Goal: Information Seeking & Learning: Learn about a topic

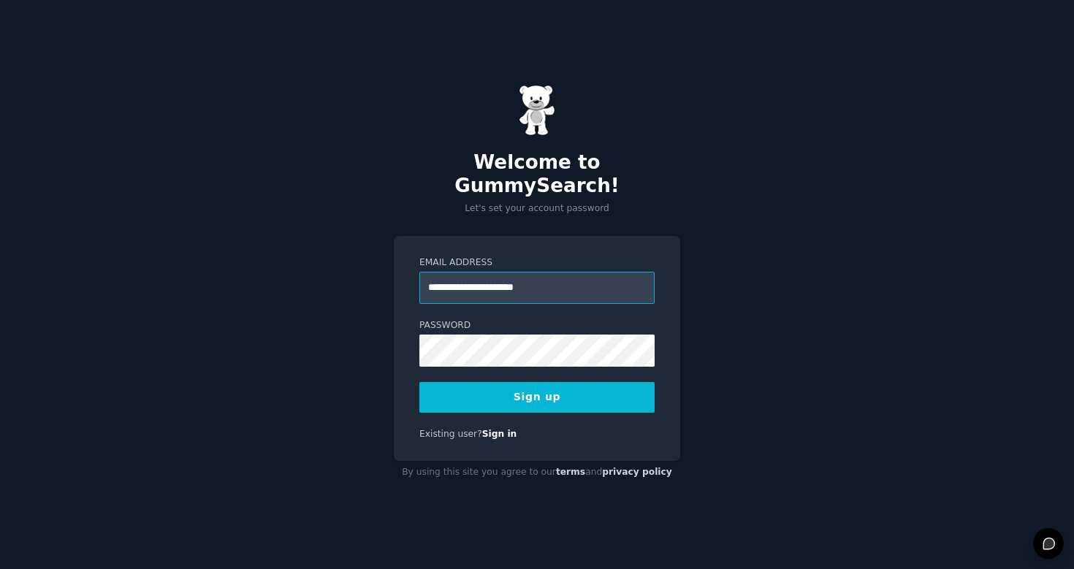
click at [503, 279] on input "**********" at bounding box center [536, 288] width 235 height 32
type input "**********"
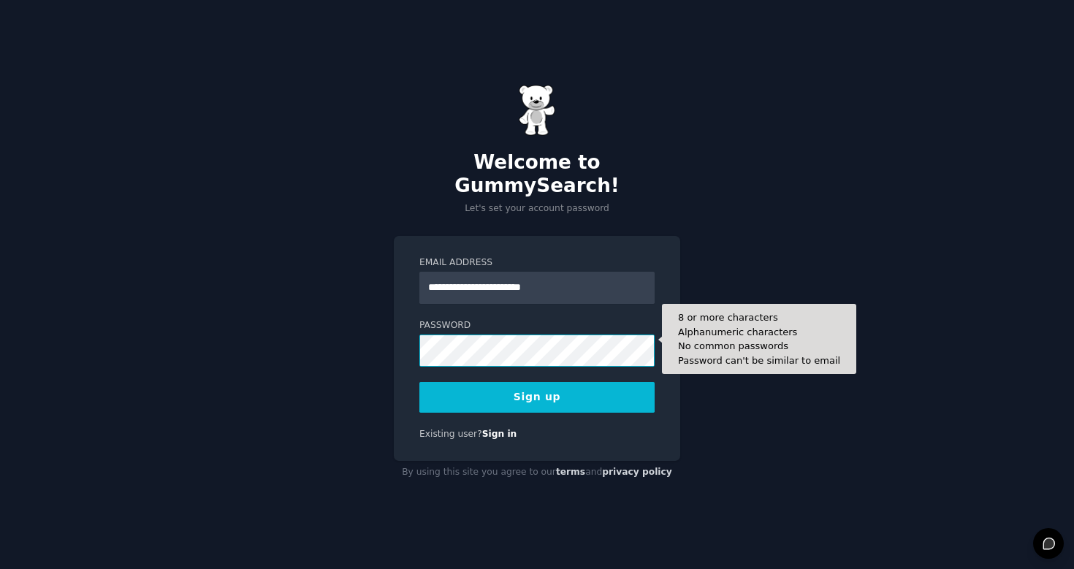
click at [537, 385] on button "Sign up" at bounding box center [536, 397] width 235 height 31
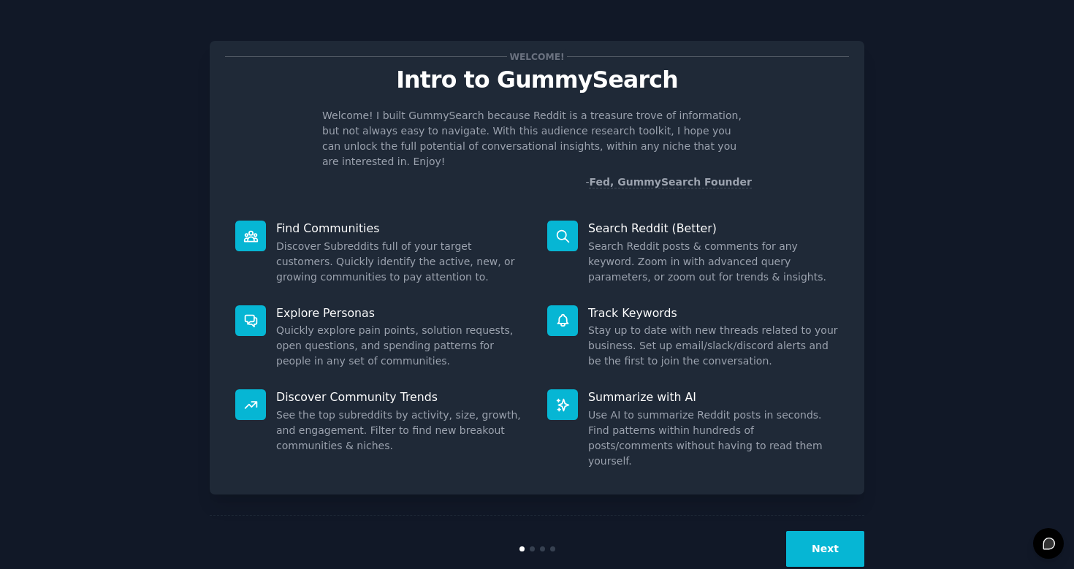
click at [399, 239] on dd "Discover Subreddits full of your target customers. Quickly identify the active,…" at bounding box center [401, 262] width 251 height 46
click at [387, 256] on dd "Discover Subreddits full of your target customers. Quickly identify the active,…" at bounding box center [401, 262] width 251 height 46
click at [360, 305] on p "Explore Personas" at bounding box center [401, 312] width 251 height 15
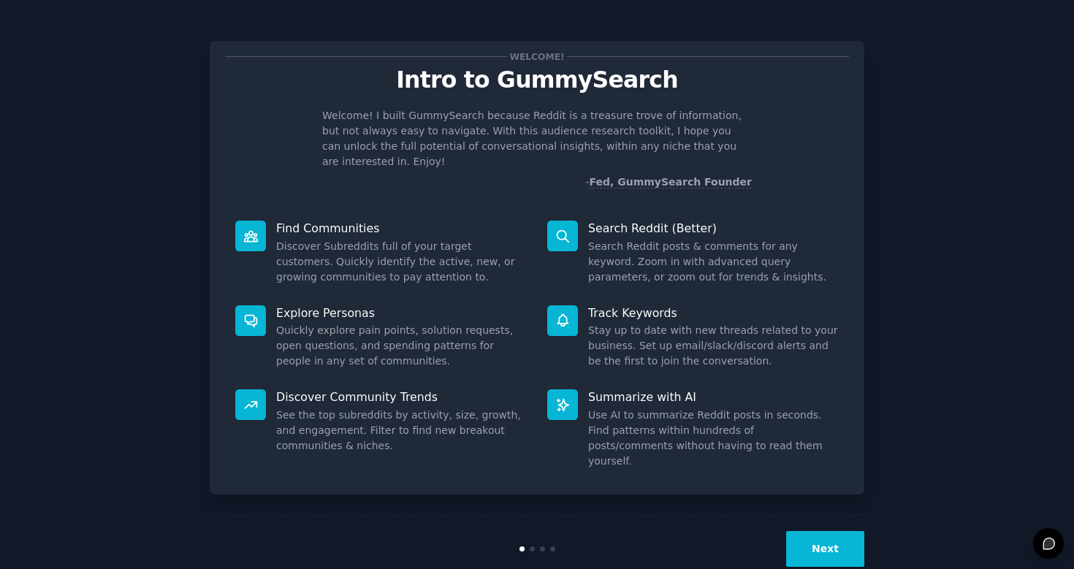
click at [360, 305] on p "Explore Personas" at bounding box center [401, 312] width 251 height 15
click at [408, 330] on dd "Quickly explore pain points, solution requests, open questions, and spending pa…" at bounding box center [401, 346] width 251 height 46
click at [373, 323] on dd "Quickly explore pain points, solution requests, open questions, and spending pa…" at bounding box center [401, 346] width 251 height 46
click at [330, 323] on dd "Quickly explore pain points, solution requests, open questions, and spending pa…" at bounding box center [401, 346] width 251 height 46
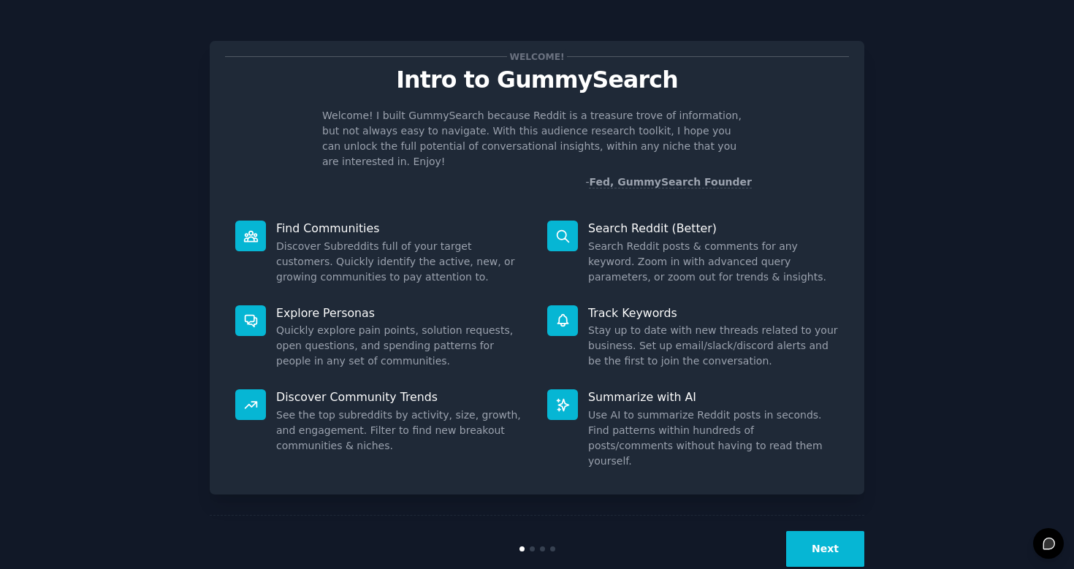
click at [316, 327] on dd "Quickly explore pain points, solution requests, open questions, and spending pa…" at bounding box center [401, 346] width 251 height 46
click at [319, 342] on dd "Quickly explore pain points, solution requests, open questions, and spending pa…" at bounding box center [401, 346] width 251 height 46
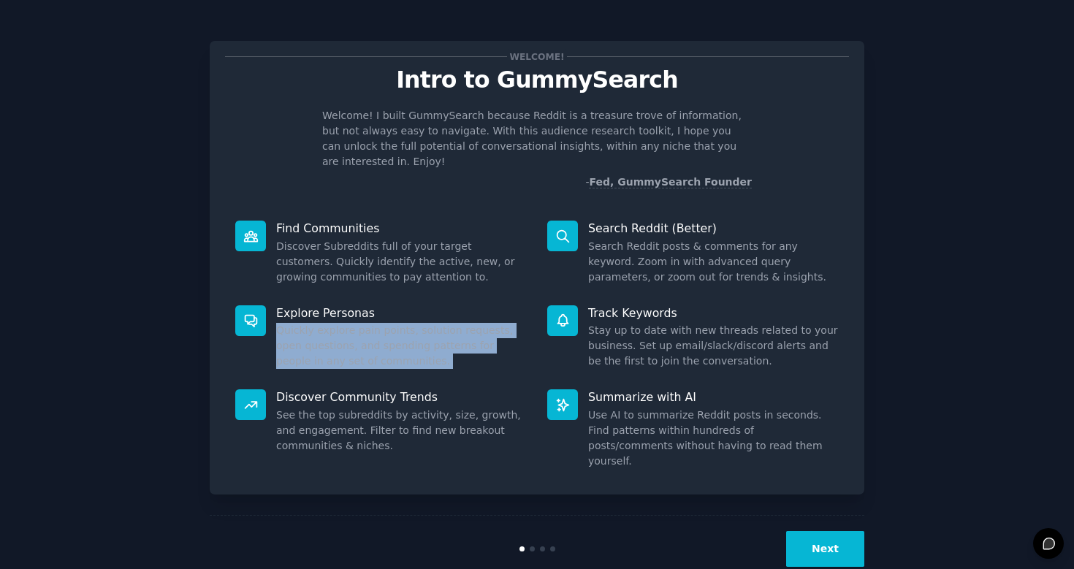
click at [319, 342] on dd "Quickly explore pain points, solution requests, open questions, and spending pa…" at bounding box center [401, 346] width 251 height 46
click at [366, 360] on div "Explore Personas Quickly explore pain points, solution requests, open questions…" at bounding box center [381, 337] width 312 height 85
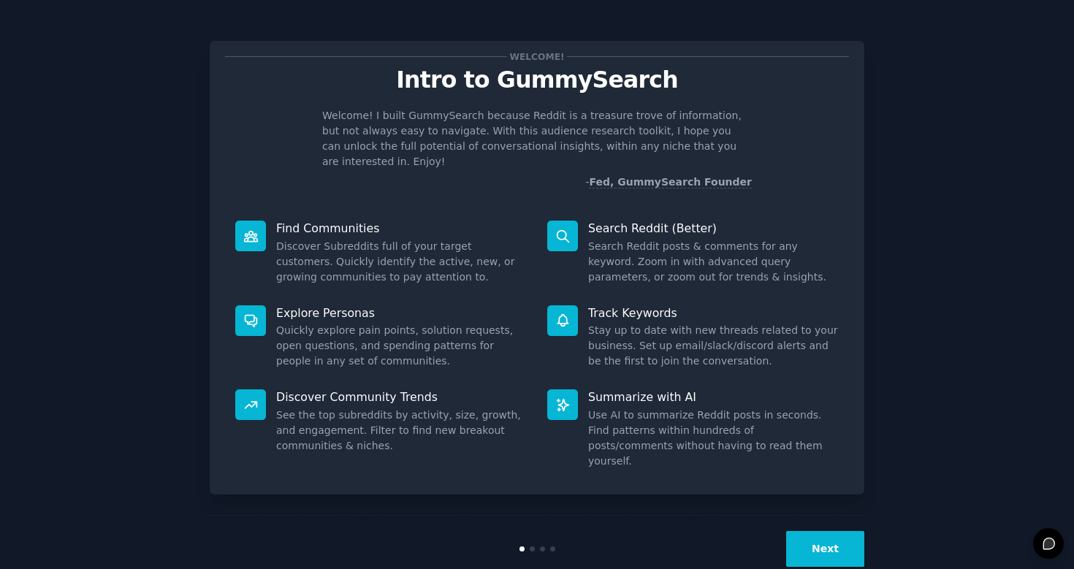
click at [632, 408] on dd "Use AI to summarize Reddit posts in seconds. Find patterns within hundreds of p…" at bounding box center [713, 438] width 251 height 61
click at [701, 410] on dd "Use AI to summarize Reddit posts in seconds. Find patterns within hundreds of p…" at bounding box center [713, 438] width 251 height 61
click at [701, 390] on p "Summarize with AI" at bounding box center [713, 397] width 251 height 15
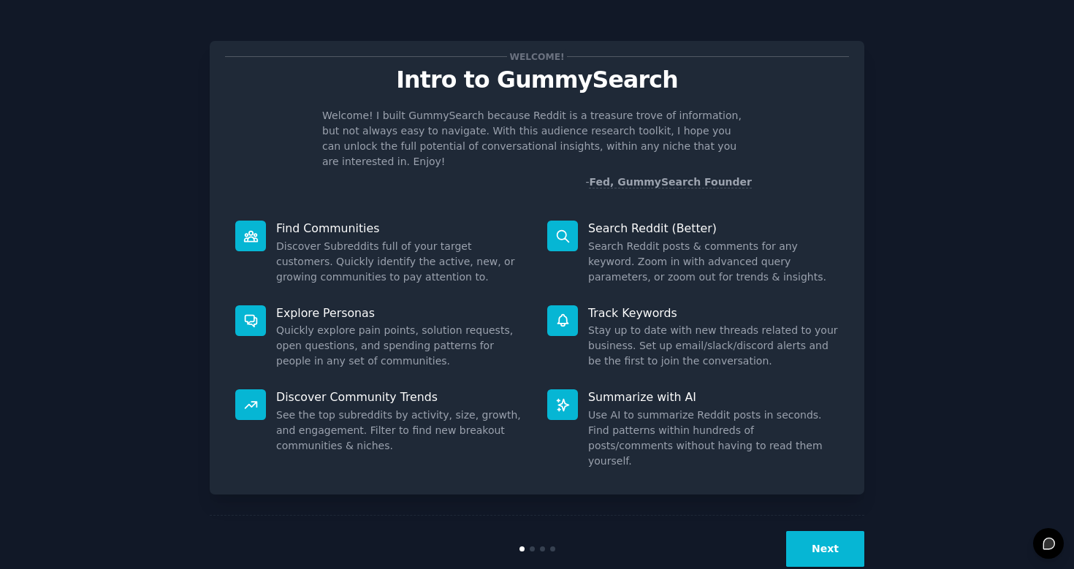
click at [701, 390] on p "Summarize with AI" at bounding box center [713, 397] width 251 height 15
click at [705, 422] on dd "Use AI to summarize Reddit posts in seconds. Find patterns within hundreds of p…" at bounding box center [713, 438] width 251 height 61
click at [808, 531] on button "Next" at bounding box center [825, 549] width 78 height 36
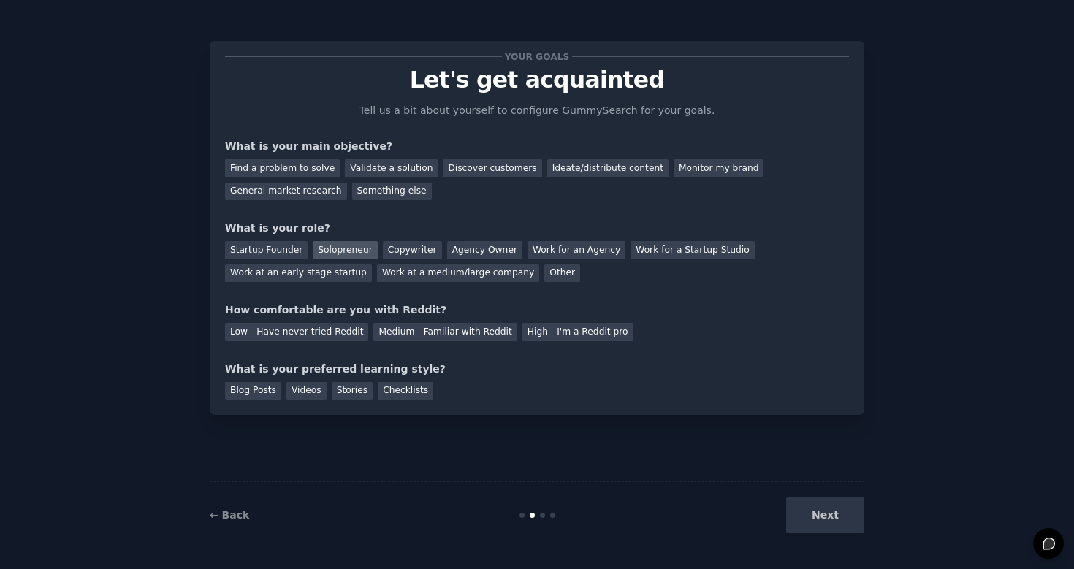
click at [331, 247] on div "Solopreneur" at bounding box center [345, 250] width 64 height 18
click at [297, 173] on div "Find a problem to solve" at bounding box center [282, 168] width 115 height 18
click at [319, 195] on div "General market research" at bounding box center [286, 192] width 122 height 18
click at [297, 179] on div "Find a problem to solve Validate a solution Discover customers Ideate/distribut…" at bounding box center [537, 177] width 624 height 46
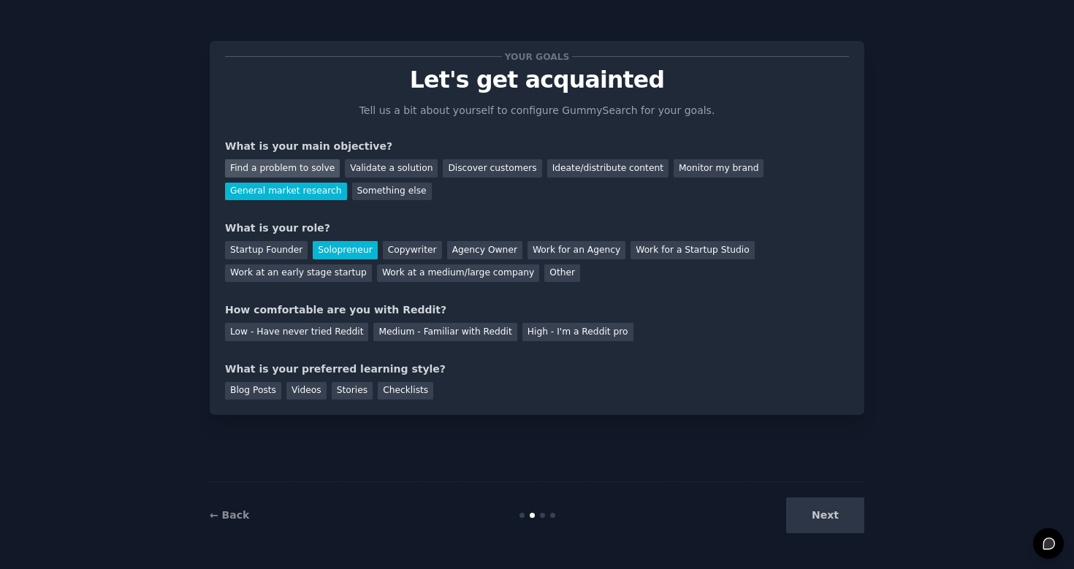
click at [273, 162] on div "Find a problem to solve" at bounding box center [282, 168] width 115 height 18
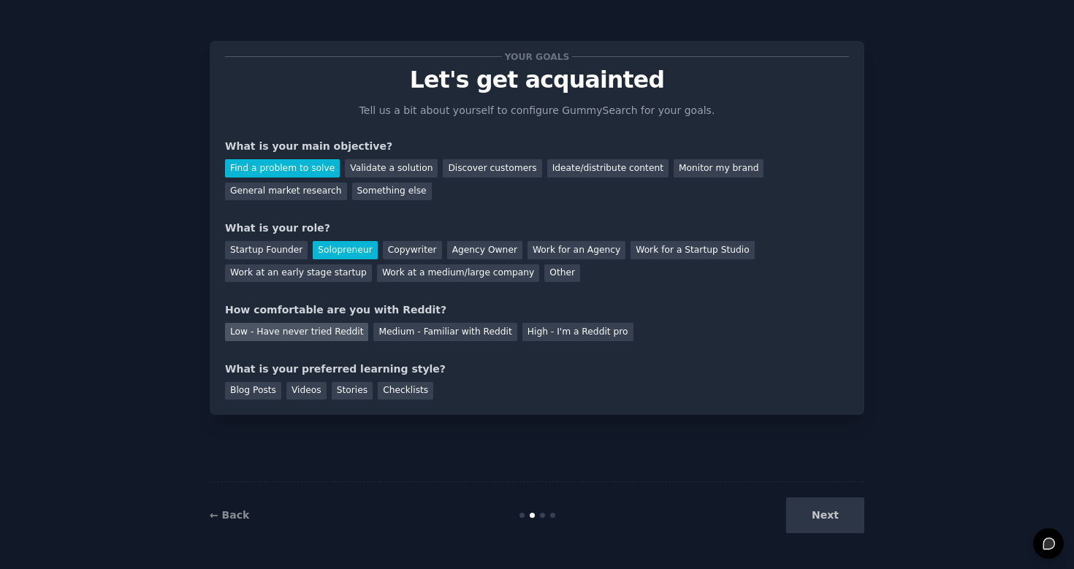
click at [324, 337] on div "Low - Have never tried Reddit" at bounding box center [296, 332] width 143 height 18
click at [315, 392] on div "Videos" at bounding box center [306, 391] width 40 height 18
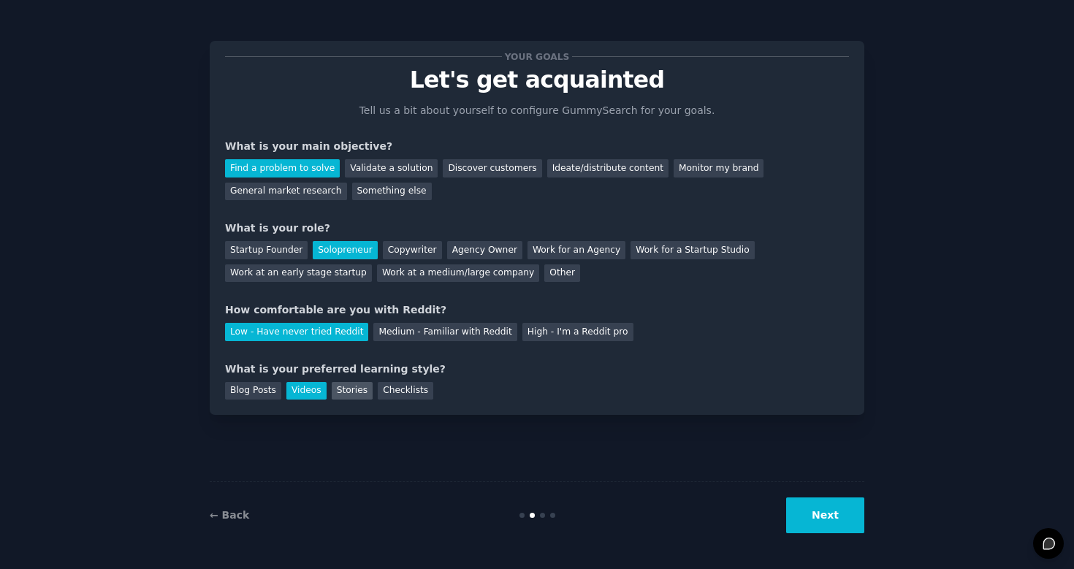
click at [347, 393] on div "Stories" at bounding box center [352, 391] width 41 height 18
click at [404, 395] on div "Checklists" at bounding box center [406, 391] width 56 height 18
click at [866, 524] on div "Your goals Let's get acquainted Tell us a bit about yourself to configure Gummy…" at bounding box center [536, 284] width 1033 height 528
click at [850, 521] on button "Next" at bounding box center [825, 516] width 78 height 36
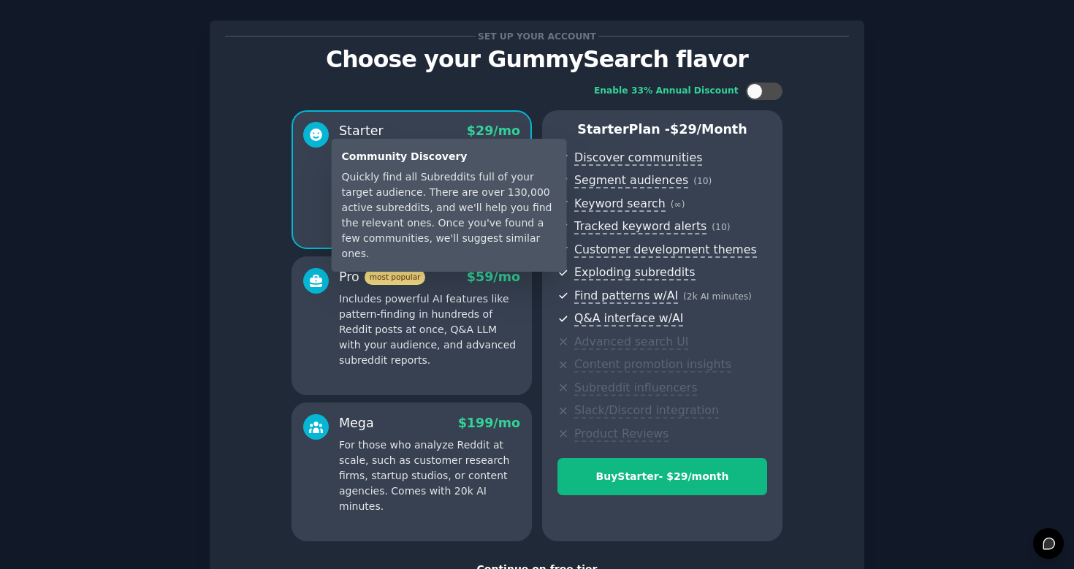
scroll to position [18, 0]
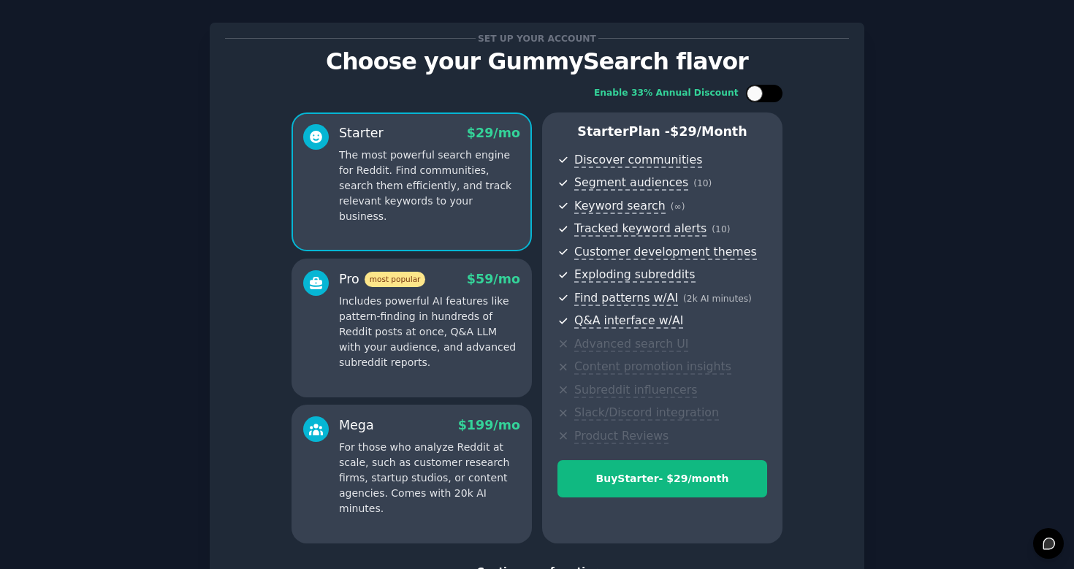
click at [765, 91] on div at bounding box center [764, 94] width 37 height 18
click at [749, 92] on div at bounding box center [764, 94] width 37 height 18
checkbox input "false"
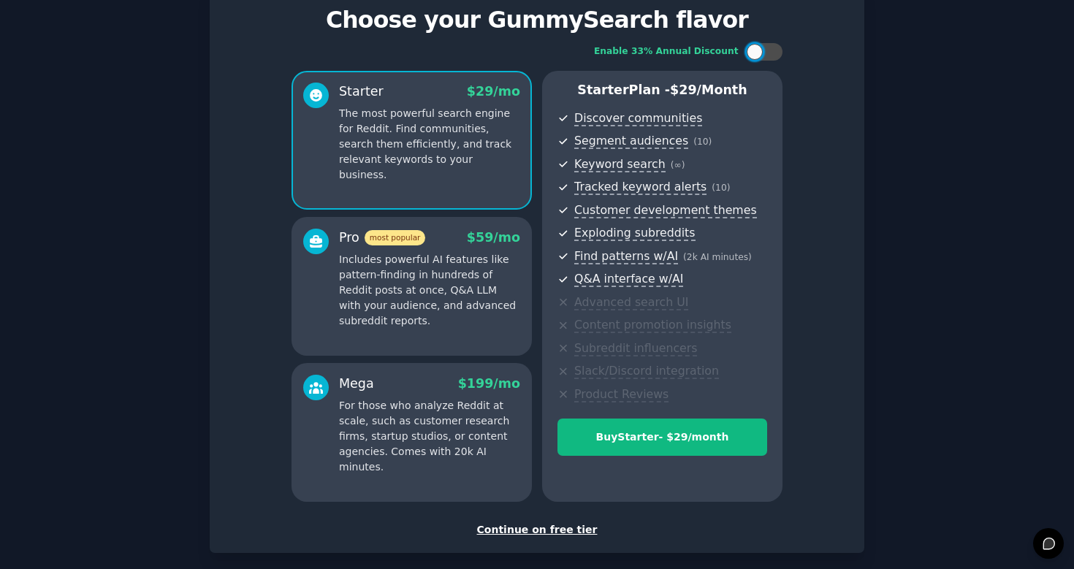
scroll to position [98, 0]
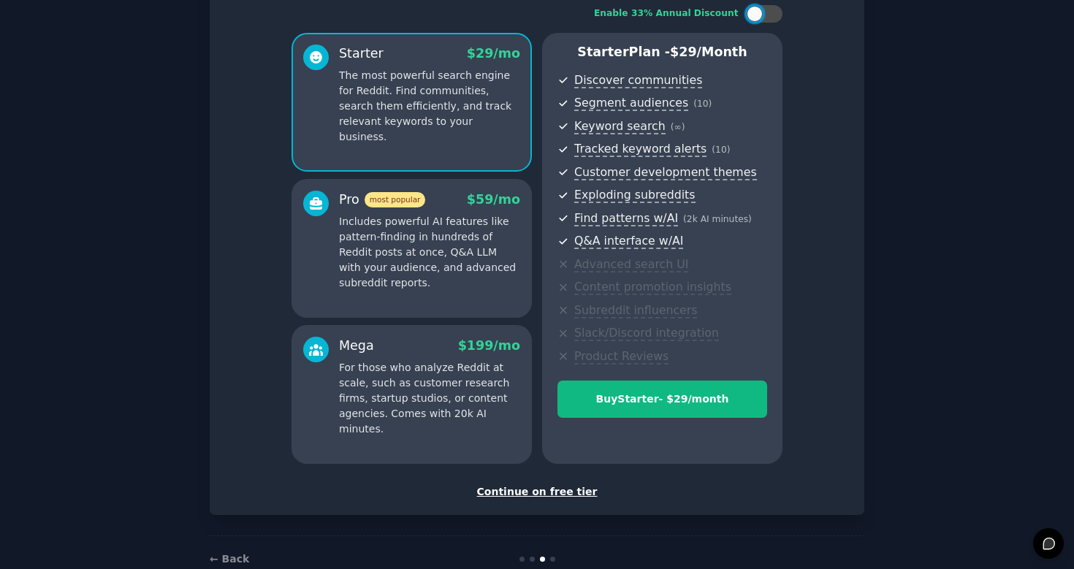
click at [548, 490] on div "Continue on free tier" at bounding box center [537, 492] width 624 height 15
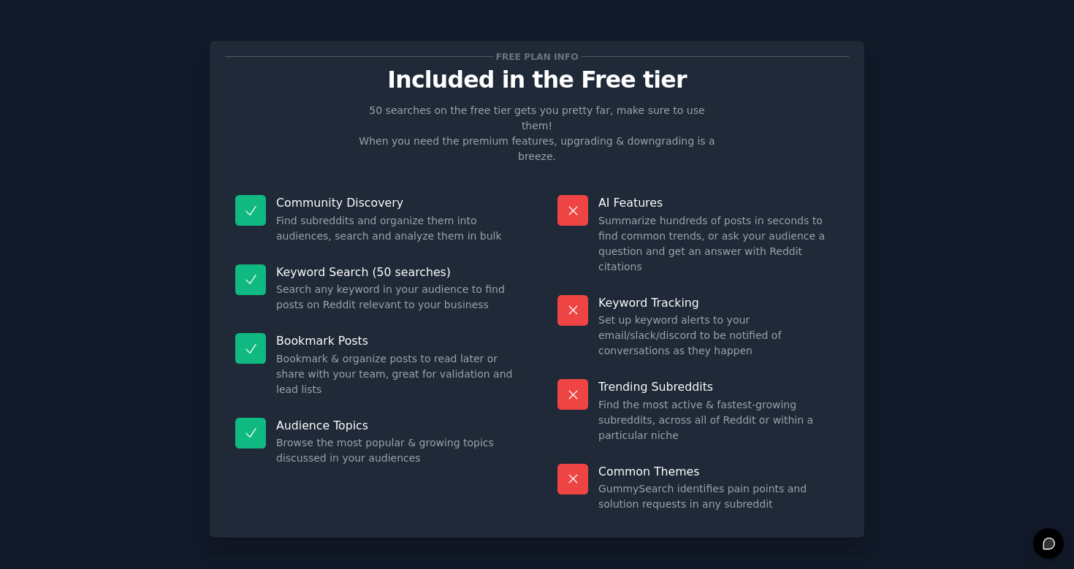
click at [656, 215] on dd "Summarize hundreds of posts in seconds to find common trends, or ask your audie…" at bounding box center [719, 243] width 240 height 61
click at [635, 185] on div "AI Features Summarize hundreds of posts in seconds to find common trends, or as…" at bounding box center [698, 235] width 302 height 100
click at [619, 195] on p "AI Features" at bounding box center [719, 202] width 240 height 15
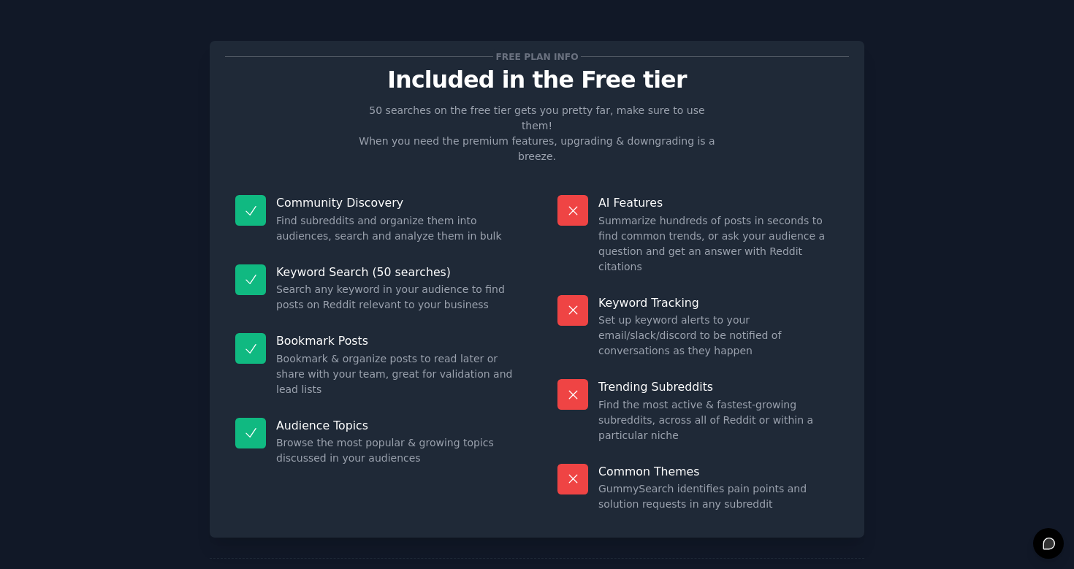
click at [619, 195] on p "AI Features" at bounding box center [719, 202] width 240 height 15
click at [495, 105] on p "50 searches on the free tier gets you pretty far, make sure to use them! When y…" at bounding box center [537, 133] width 368 height 61
click at [438, 114] on p "50 searches on the free tier gets you pretty far, make sure to use them! When y…" at bounding box center [537, 133] width 368 height 61
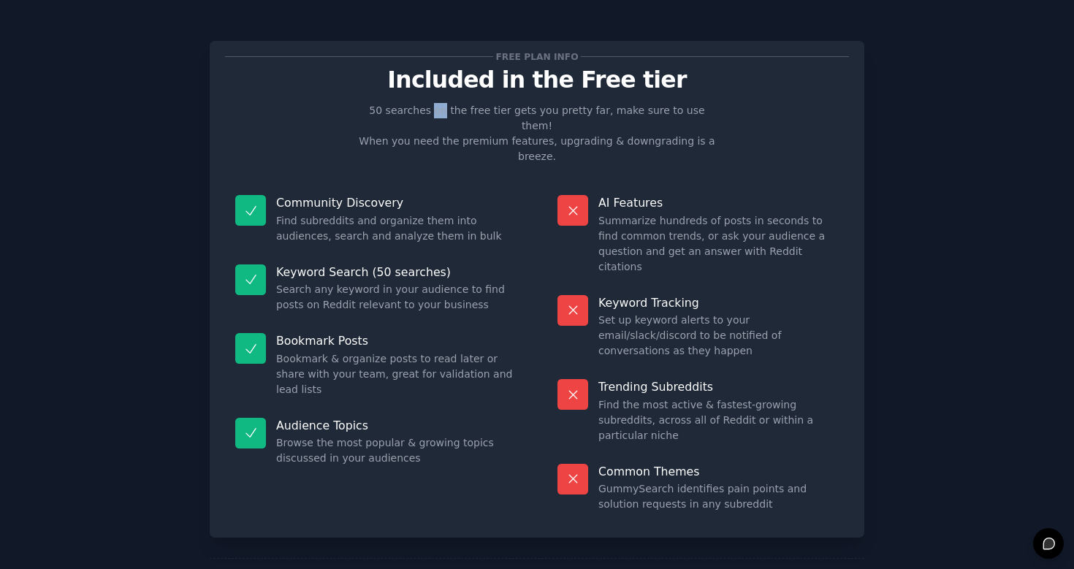
click at [669, 295] on p "Keyword Tracking" at bounding box center [719, 302] width 240 height 15
click at [690, 295] on p "Keyword Tracking" at bounding box center [719, 302] width 240 height 15
click at [710, 313] on dd "Set up keyword alerts to your email/slack/discord to be notified of conversatio…" at bounding box center [719, 336] width 240 height 46
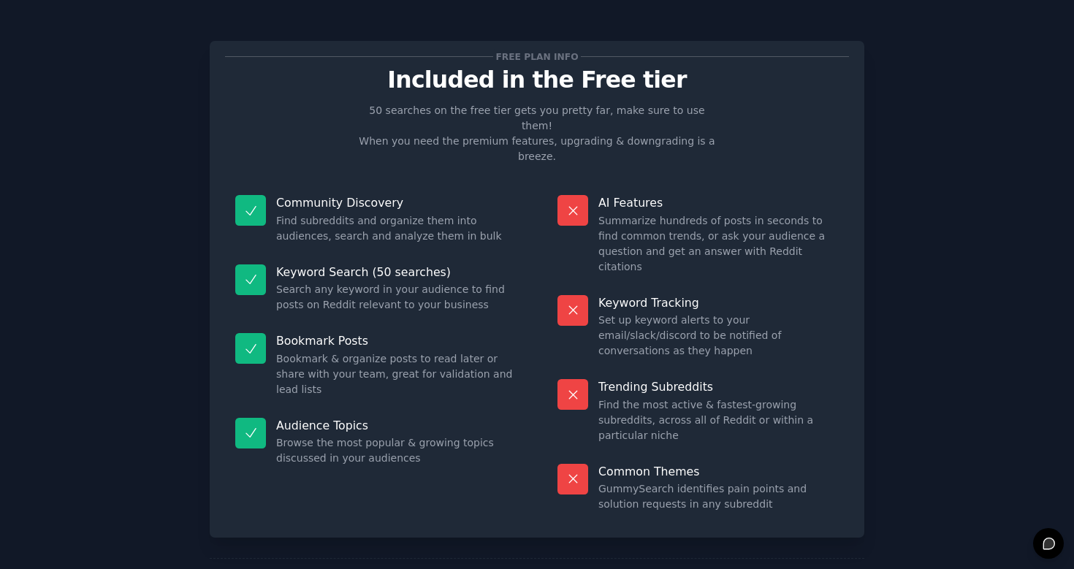
click at [710, 313] on dd "Set up keyword alerts to your email/slack/discord to be notified of conversatio…" at bounding box center [719, 336] width 240 height 46
click at [688, 313] on dd "Set up keyword alerts to your email/slack/discord to be notified of conversatio…" at bounding box center [719, 336] width 240 height 46
click at [718, 313] on dd "Set up keyword alerts to your email/slack/discord to be notified of conversatio…" at bounding box center [719, 336] width 240 height 46
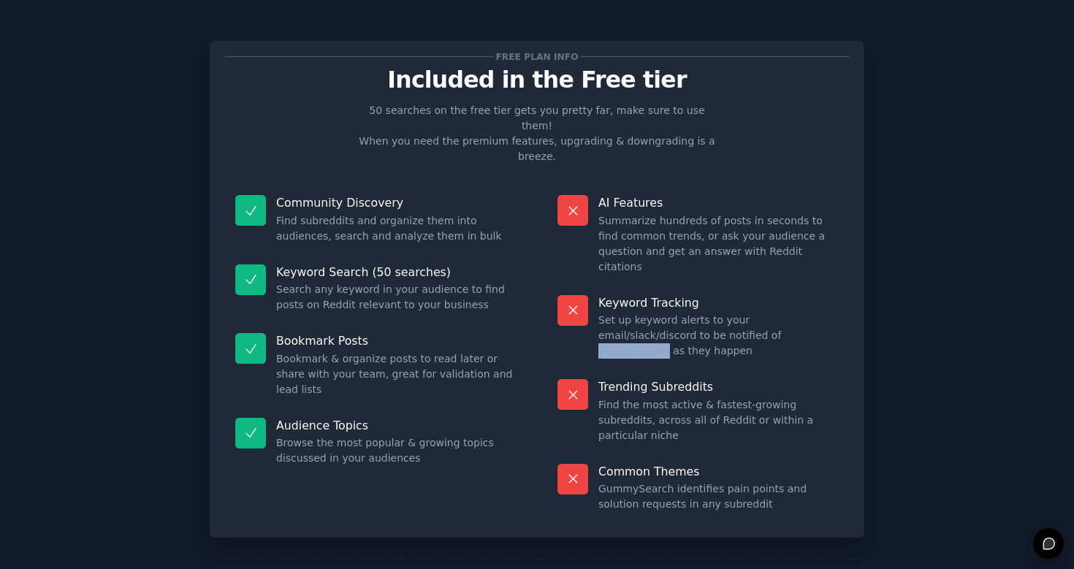
click at [679, 301] on div "Keyword Tracking Set up keyword alerts to your email/slack/discord to be notifi…" at bounding box center [698, 327] width 302 height 85
click at [675, 369] on div "Trending Subreddits Find the most active & fastest-growing subreddits, across a…" at bounding box center [698, 411] width 302 height 85
click at [667, 379] on p "Trending Subreddits" at bounding box center [719, 386] width 240 height 15
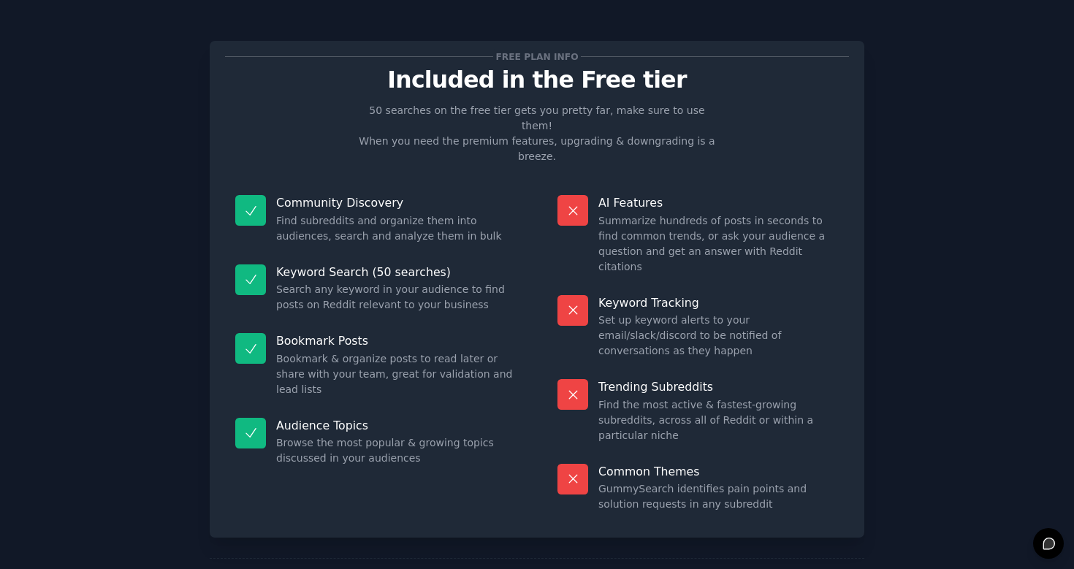
click at [667, 379] on p "Trending Subreddits" at bounding box center [719, 386] width 240 height 15
click at [626, 369] on div "Trending Subreddits Find the most active & fastest-growing subreddits, across a…" at bounding box center [698, 411] width 302 height 85
click at [630, 398] on dd "Find the most active & fastest-growing subreddits, across all of Reddit or with…" at bounding box center [719, 421] width 240 height 46
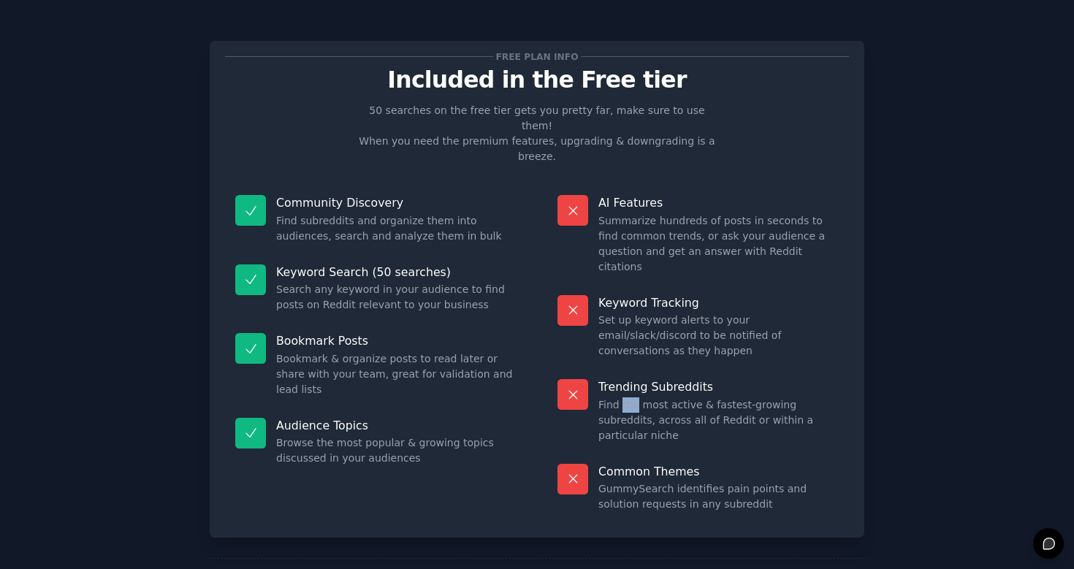
click at [666, 398] on dd "Find the most active & fastest-growing subreddits, across all of Reddit or with…" at bounding box center [719, 421] width 240 height 46
click at [694, 369] on div "Trending Subreddits Find the most active & fastest-growing subreddits, across a…" at bounding box center [698, 411] width 302 height 85
click at [695, 464] on p "Common Themes" at bounding box center [719, 471] width 240 height 15
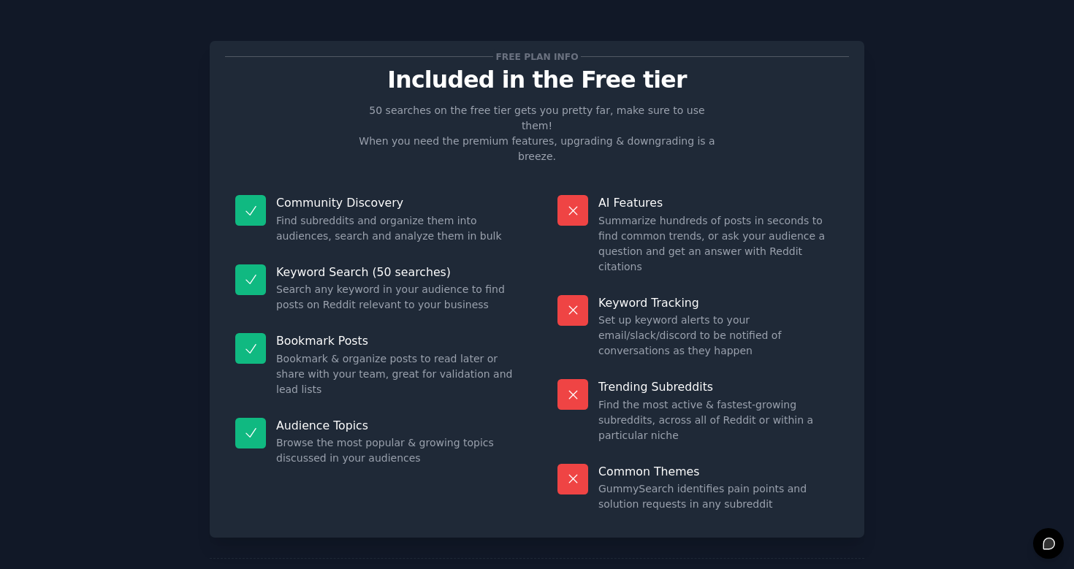
click at [695, 464] on p "Common Themes" at bounding box center [719, 471] width 240 height 15
click at [655, 482] on dd "GummySearch identifies pain points and solution requests in any subreddit" at bounding box center [719, 497] width 240 height 31
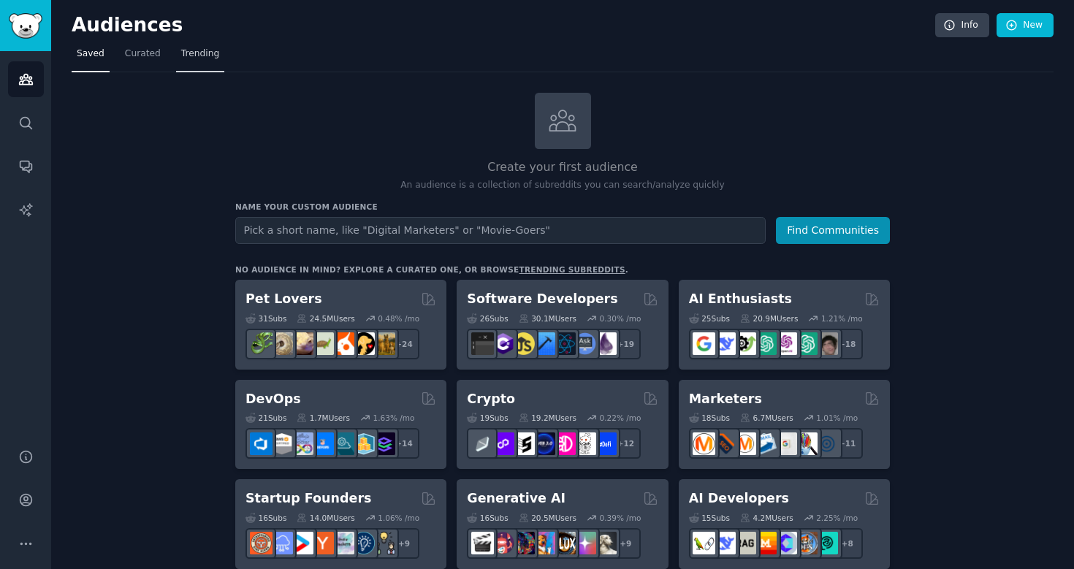
click at [197, 67] on link "Trending" at bounding box center [200, 57] width 48 height 30
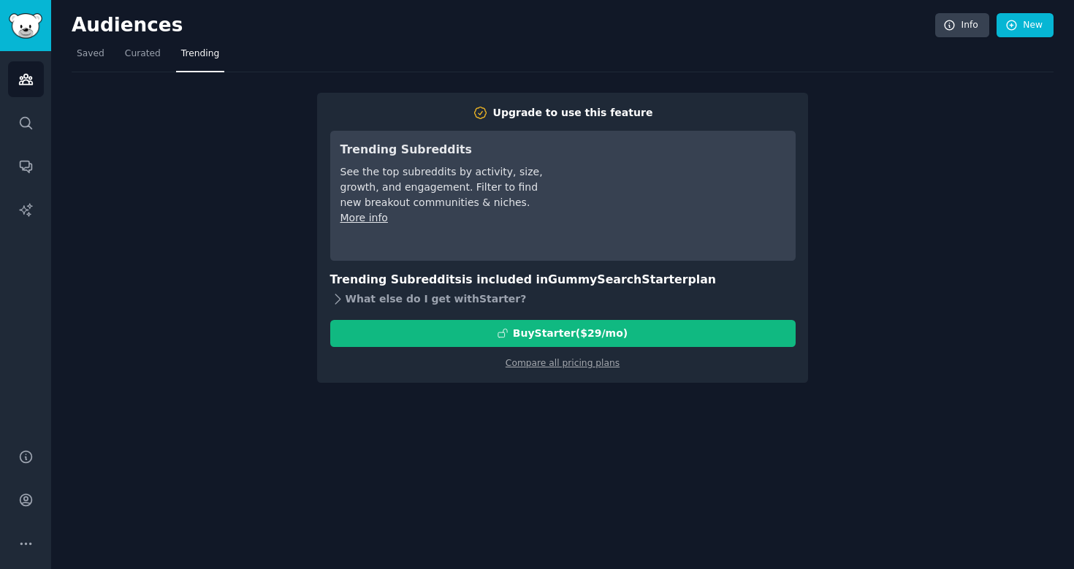
click at [426, 305] on div "What else do I get with Starter ?" at bounding box center [563, 299] width 466 height 20
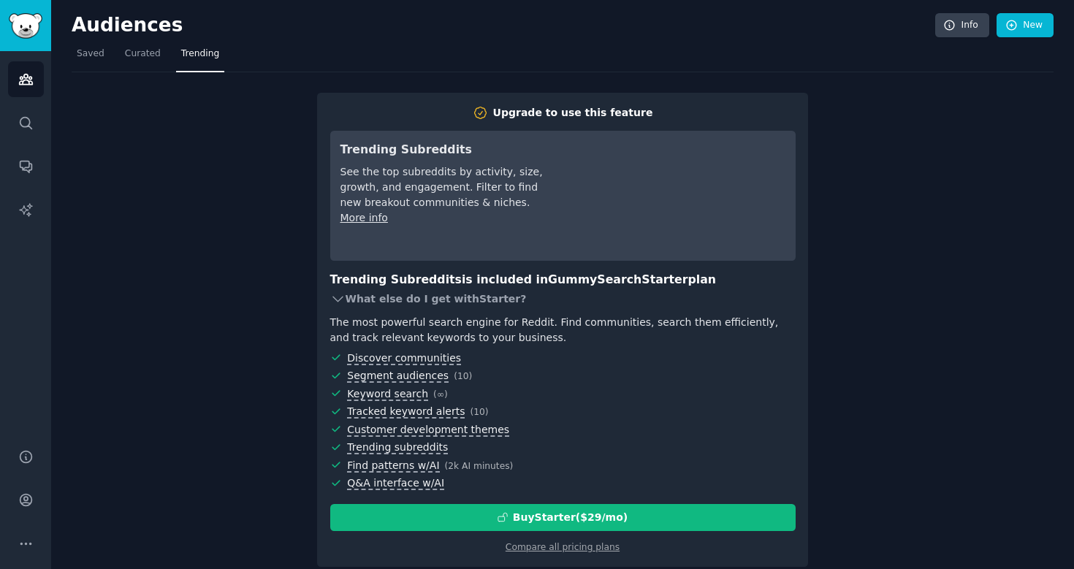
click at [426, 305] on div "What else do I get with Starter ?" at bounding box center [563, 299] width 466 height 20
